Goal: Information Seeking & Learning: Learn about a topic

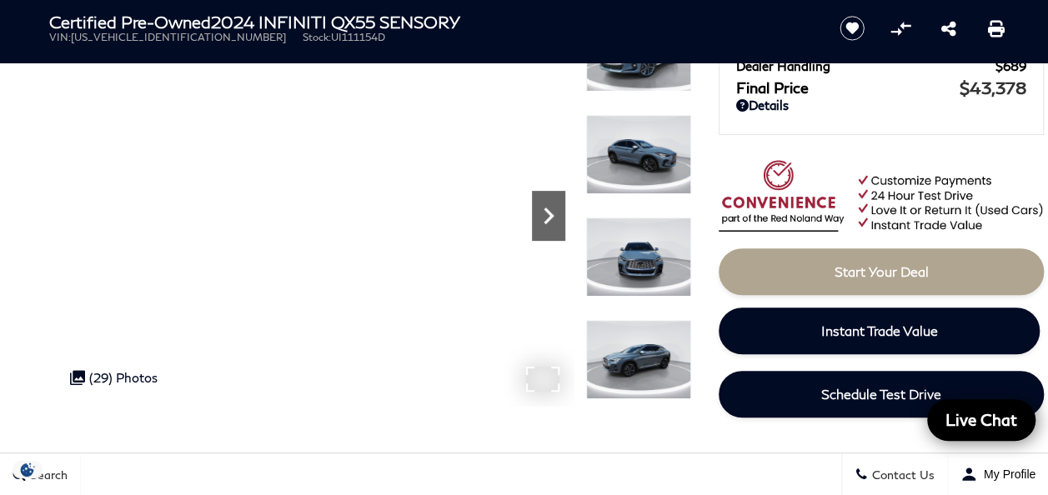
click at [547, 217] on icon "Next" at bounding box center [548, 215] width 33 height 33
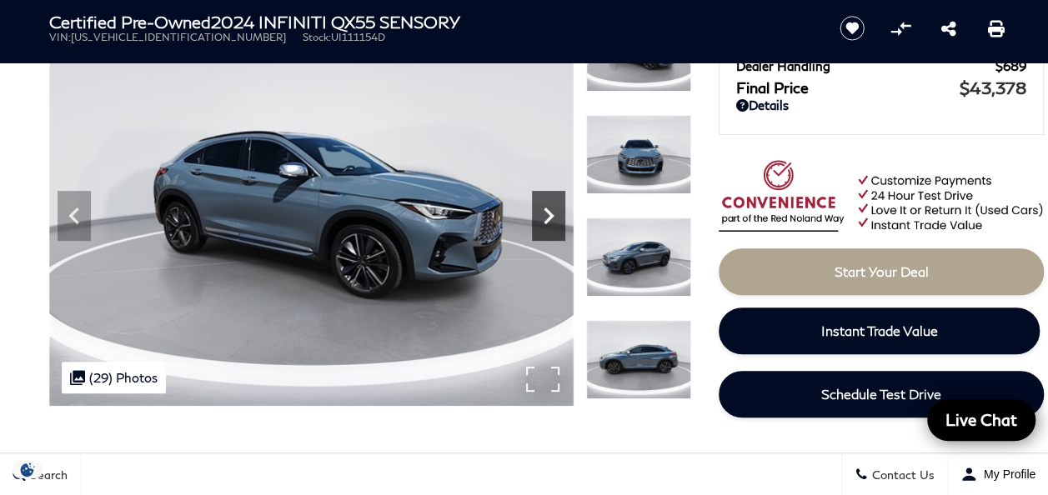
click at [547, 217] on icon "Next" at bounding box center [548, 215] width 33 height 33
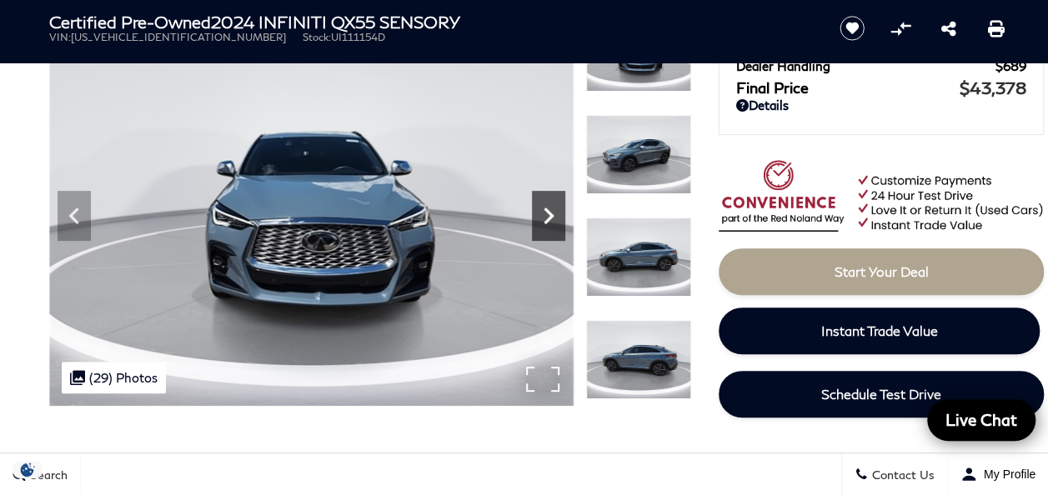
click at [547, 217] on icon "Next" at bounding box center [548, 215] width 33 height 33
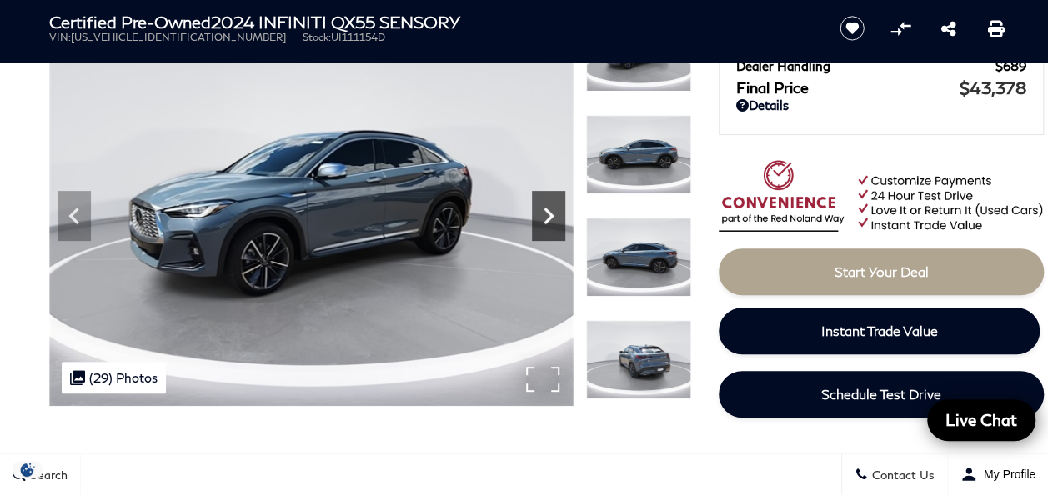
click at [547, 217] on icon "Next" at bounding box center [548, 215] width 33 height 33
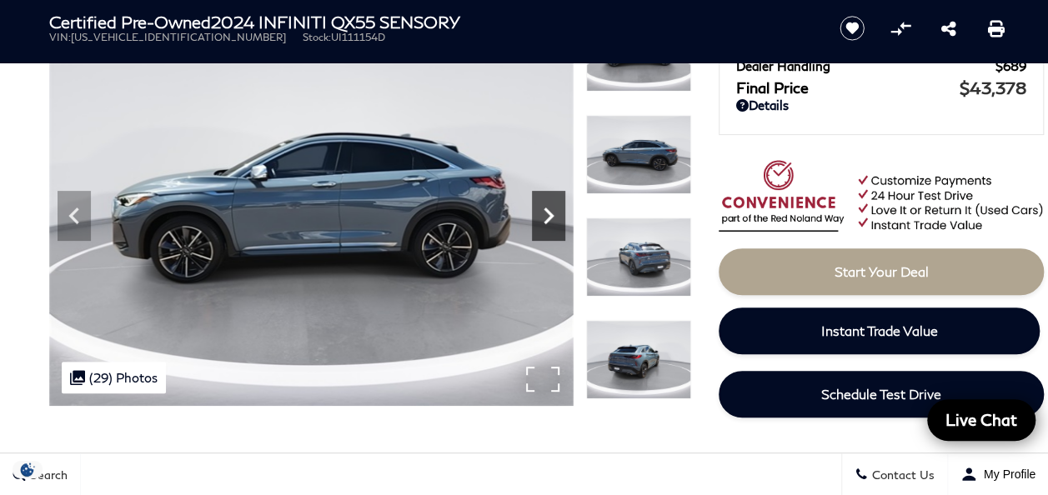
click at [547, 217] on icon "Next" at bounding box center [548, 215] width 33 height 33
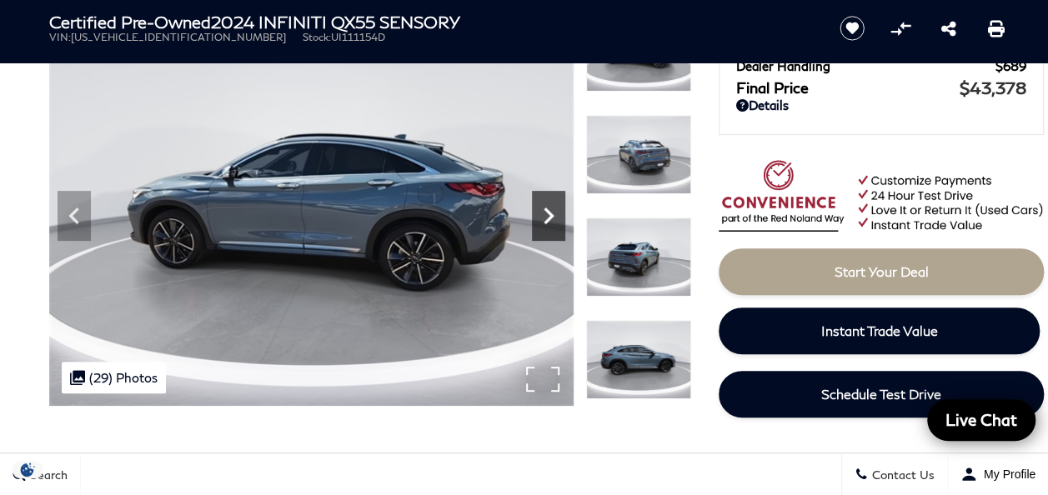
click at [547, 217] on icon "Next" at bounding box center [548, 215] width 33 height 33
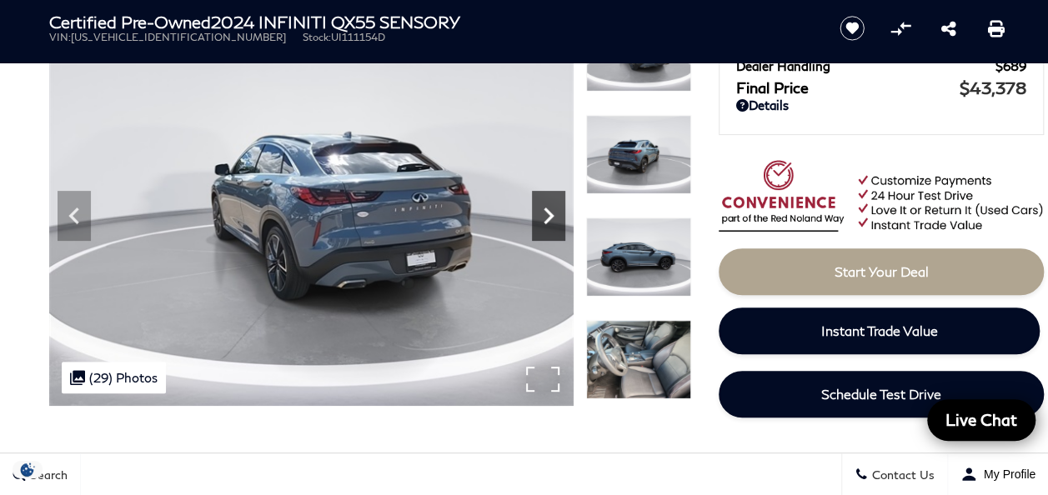
click at [547, 217] on icon "Next" at bounding box center [548, 215] width 33 height 33
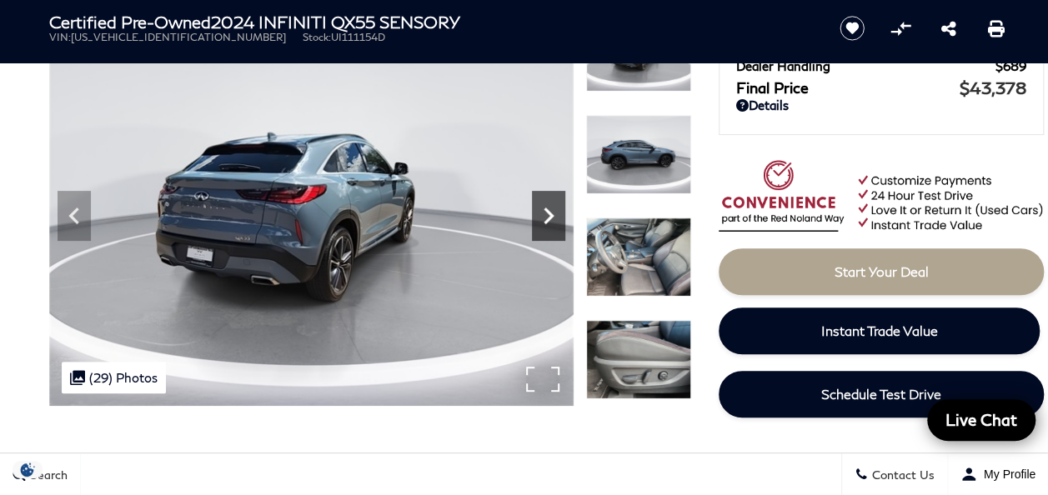
click at [547, 217] on icon "Next" at bounding box center [548, 215] width 33 height 33
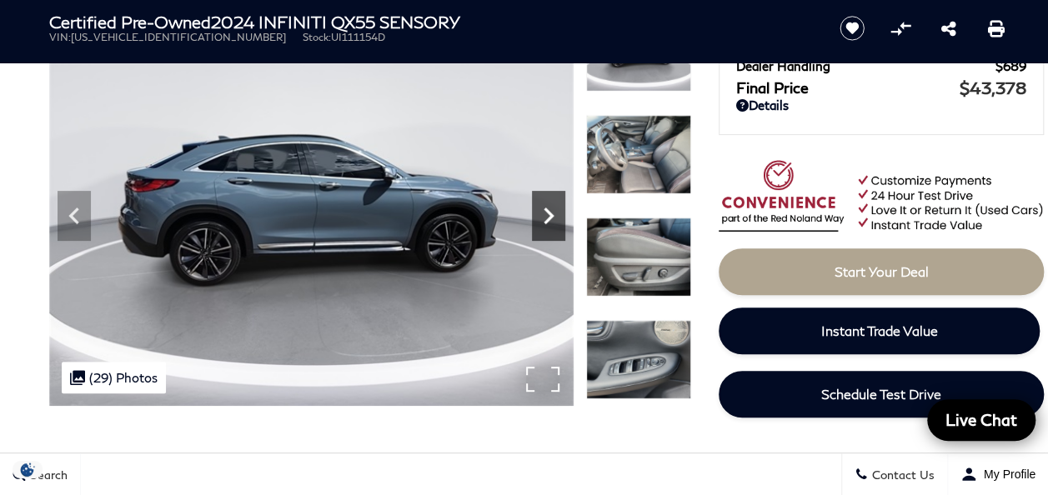
click at [547, 217] on icon "Next" at bounding box center [548, 215] width 33 height 33
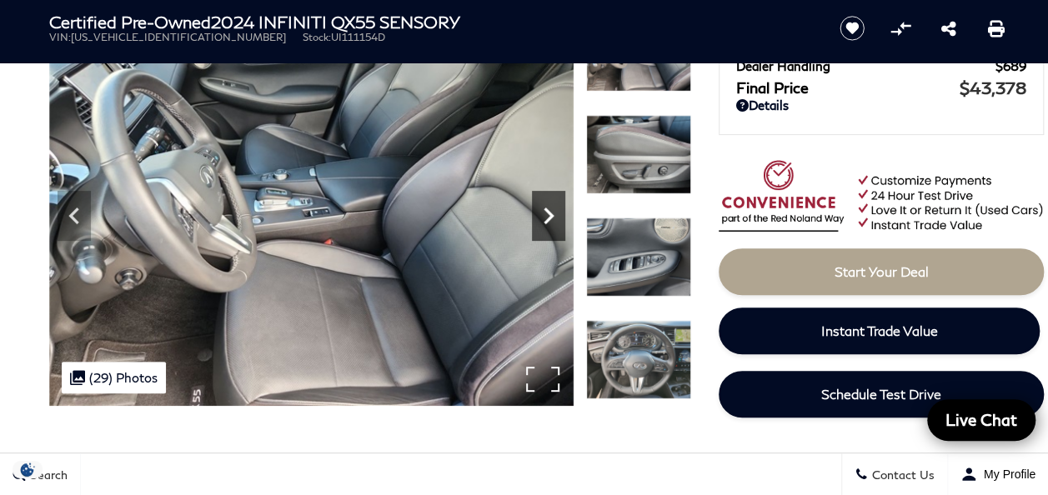
click at [547, 217] on icon "Next" at bounding box center [548, 215] width 33 height 33
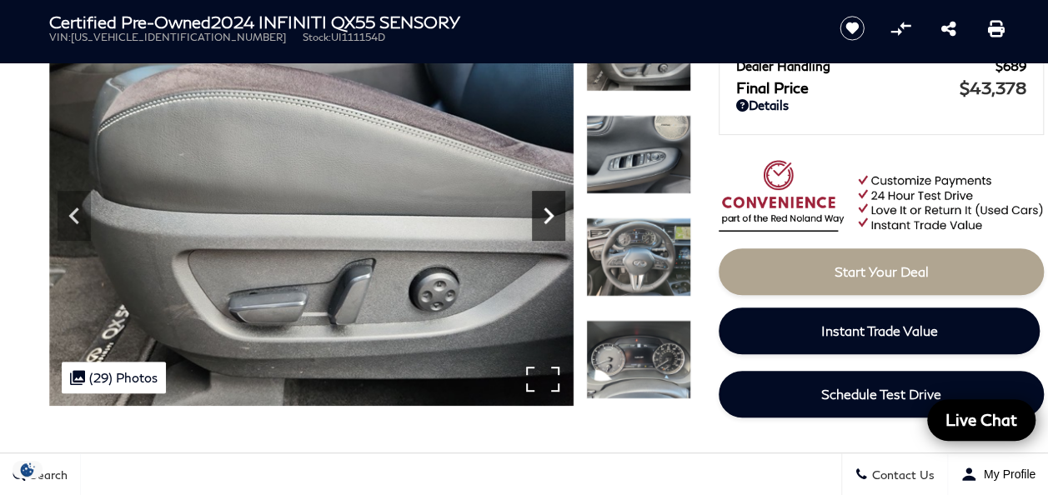
click at [547, 217] on icon "Next" at bounding box center [548, 215] width 33 height 33
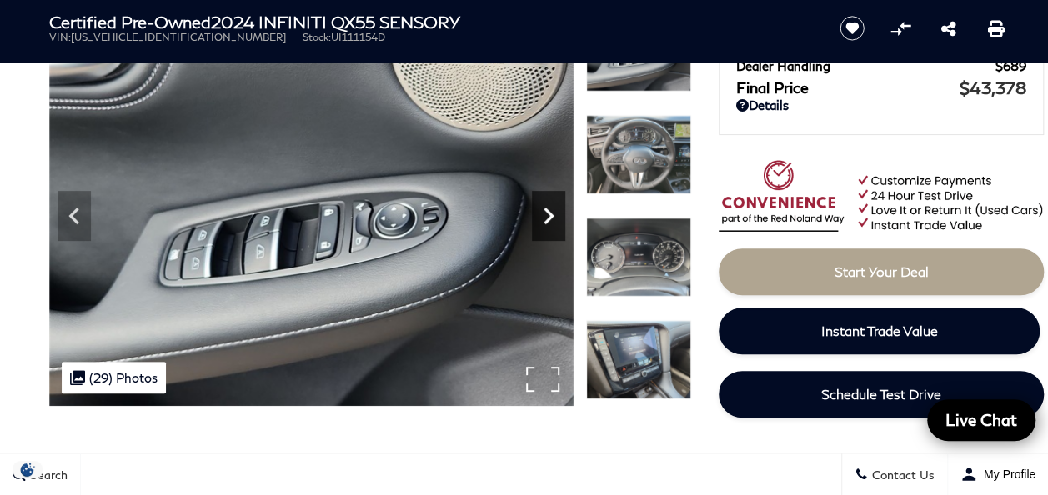
click at [547, 217] on icon "Next" at bounding box center [548, 215] width 33 height 33
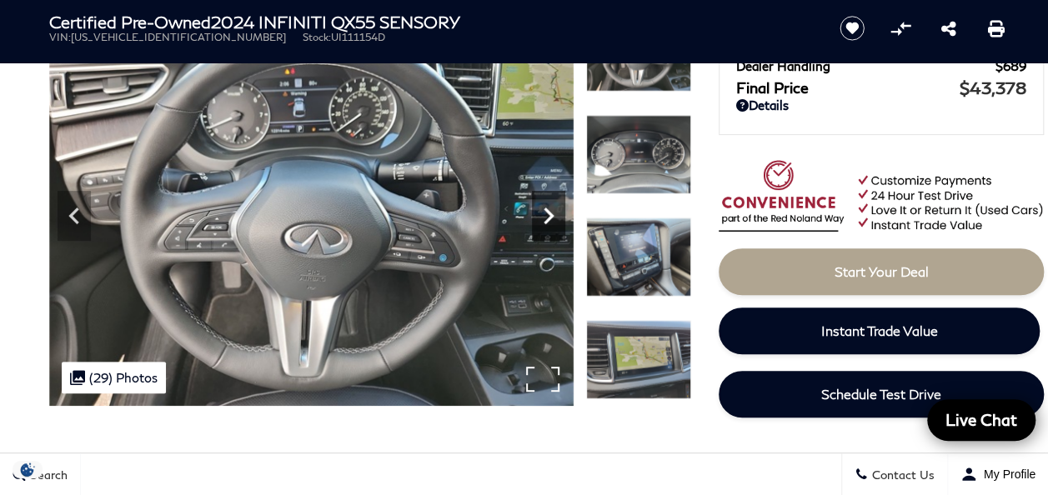
click at [547, 217] on icon "Next" at bounding box center [548, 215] width 33 height 33
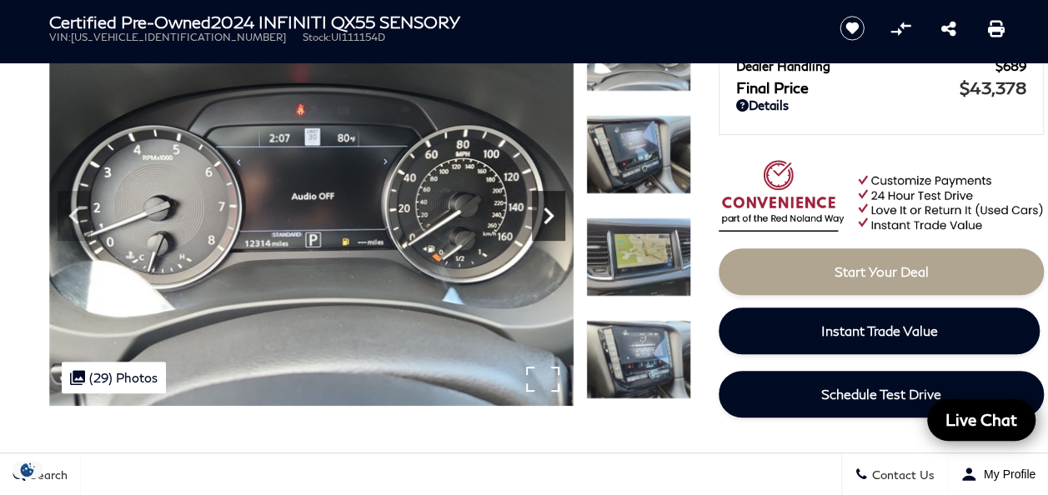
click at [547, 217] on icon "Next" at bounding box center [548, 215] width 33 height 33
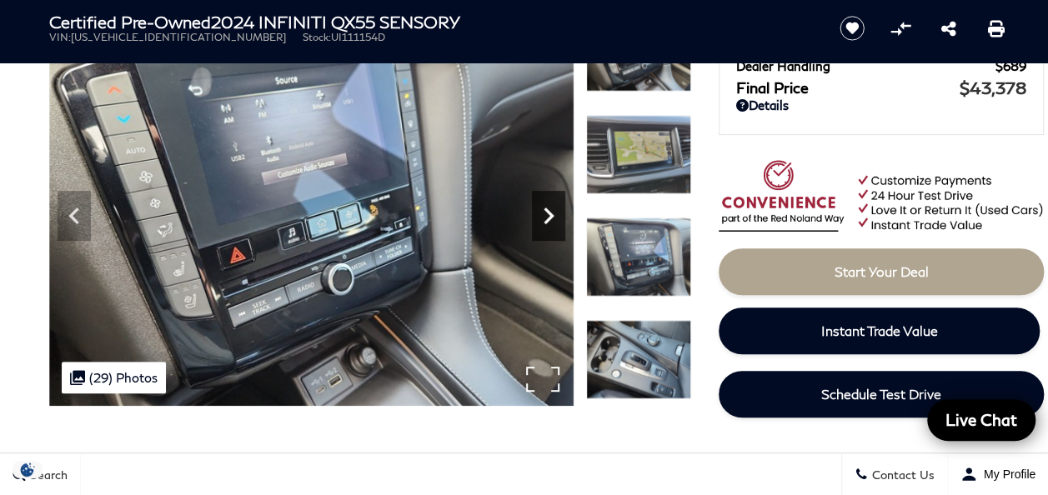
click at [547, 217] on icon "Next" at bounding box center [548, 215] width 33 height 33
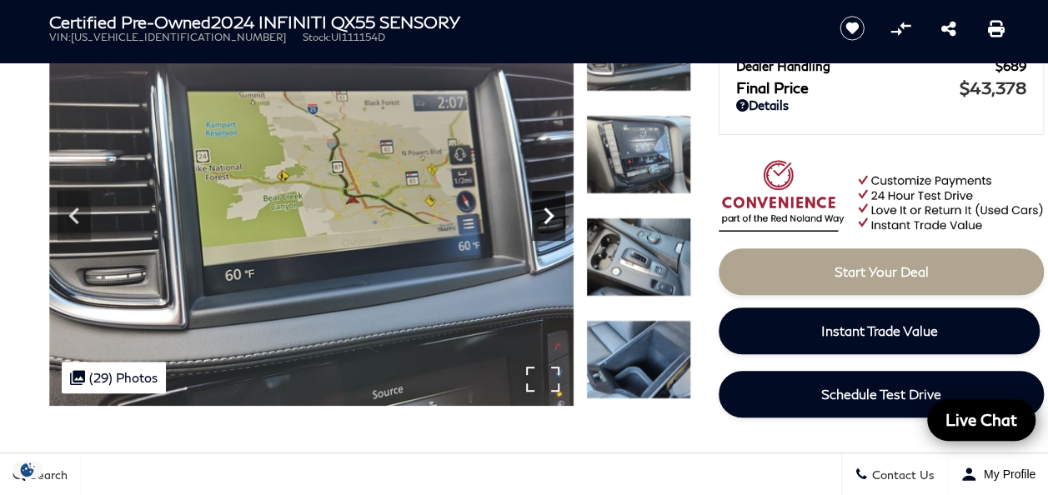
click at [547, 217] on icon "Next" at bounding box center [548, 215] width 33 height 33
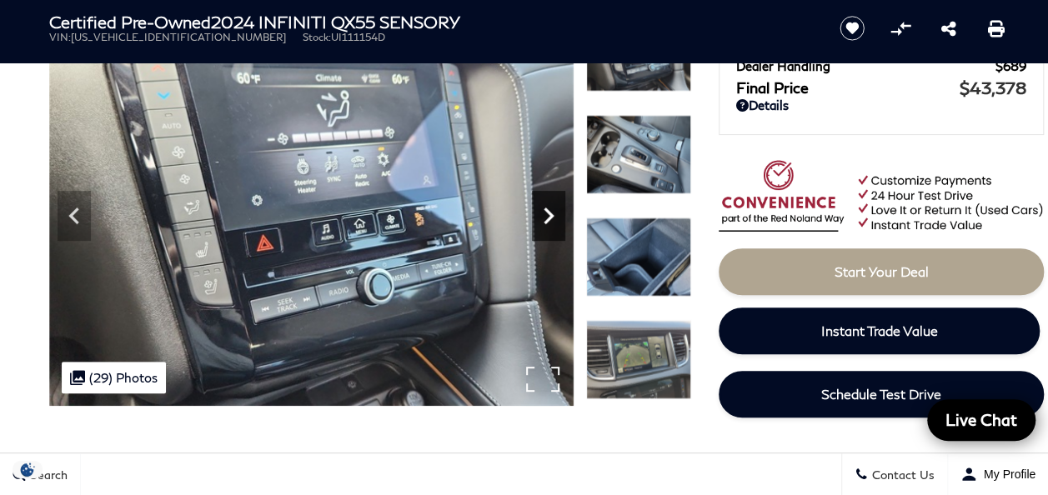
click at [547, 217] on icon "Next" at bounding box center [548, 215] width 33 height 33
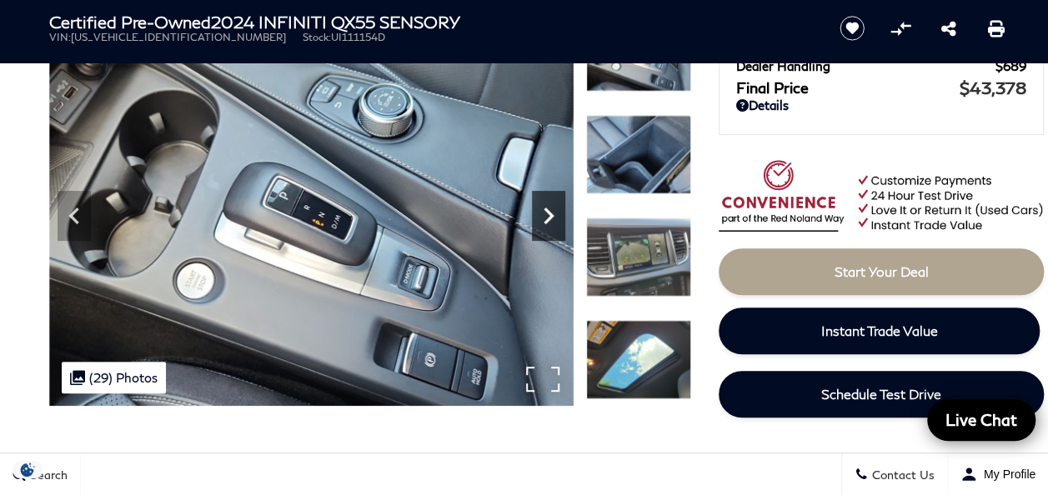
click at [547, 217] on icon "Next" at bounding box center [548, 215] width 33 height 33
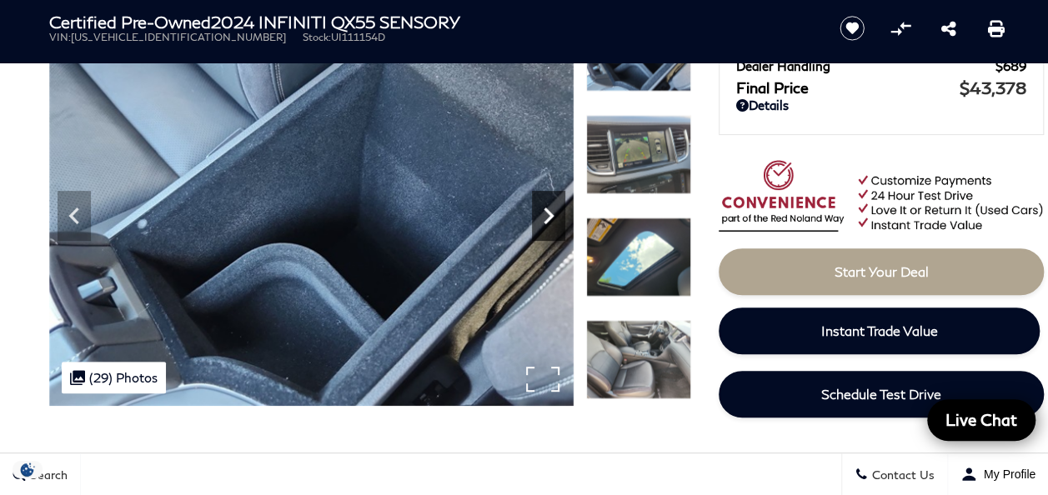
click at [547, 217] on icon "Next" at bounding box center [548, 215] width 33 height 33
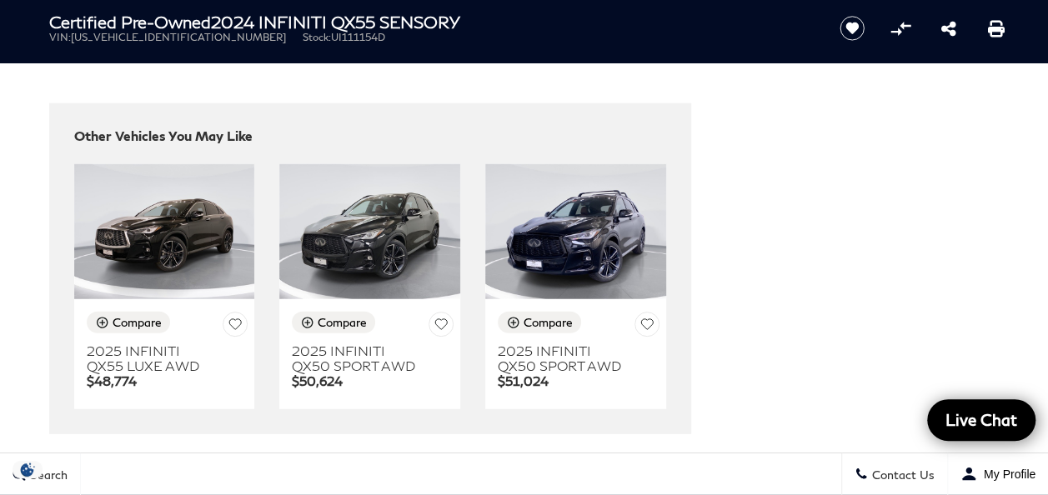
scroll to position [5253, 0]
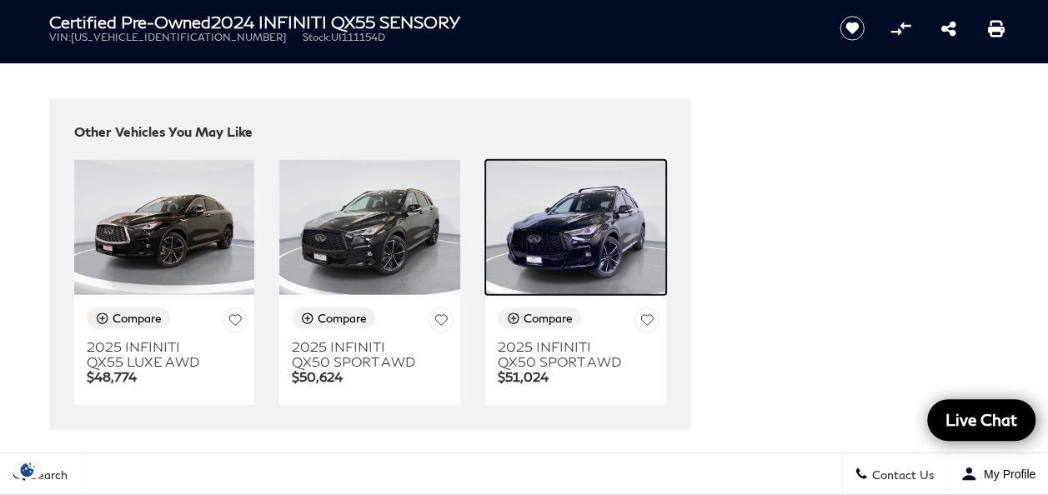
click at [607, 170] on img at bounding box center [575, 228] width 181 height 136
